Goal: Information Seeking & Learning: Find specific fact

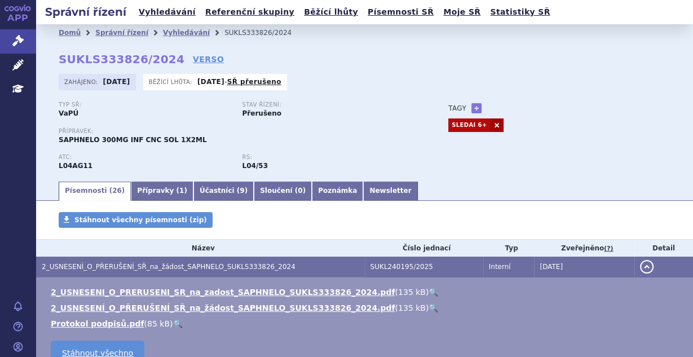
scroll to position [150, 0]
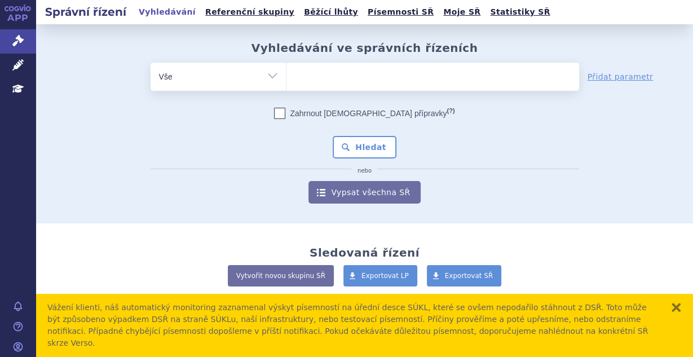
click at [11, 58] on link "Léčivé přípravky" at bounding box center [18, 66] width 36 height 24
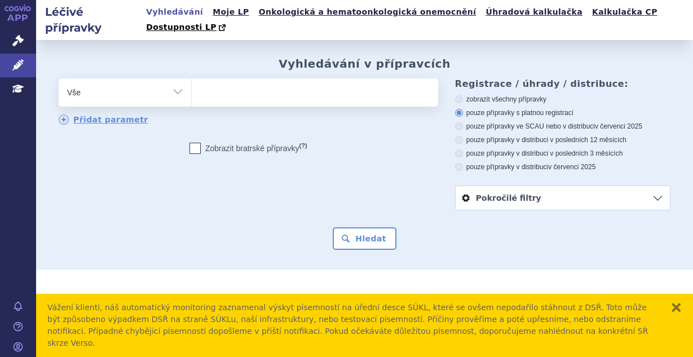
click at [301, 78] on ul at bounding box center [314, 90] width 244 height 24
click at [192, 78] on select at bounding box center [191, 92] width 1 height 28
type input "te"
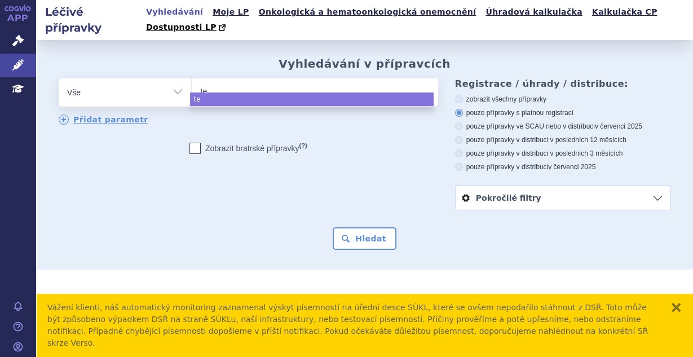
type input "tez"
type input "tezsp"
type input "tezspire"
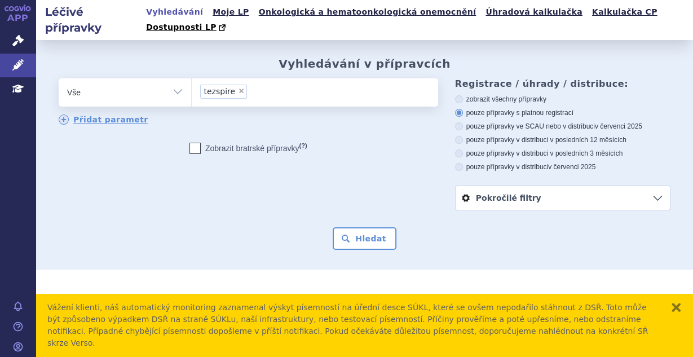
select select "tezspire"
click at [351, 227] on button "Hledat" at bounding box center [365, 238] width 64 height 23
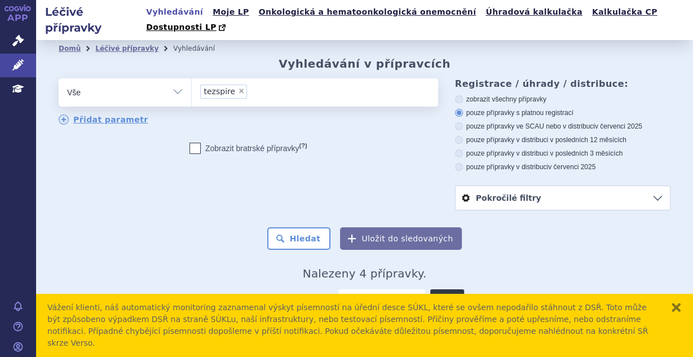
scroll to position [118, 0]
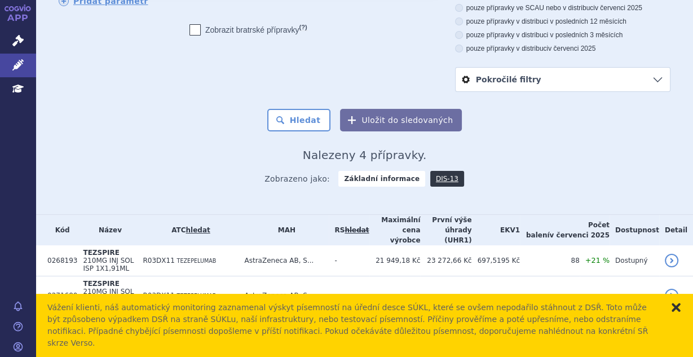
click at [675, 313] on button "zavřít" at bounding box center [676, 307] width 11 height 11
